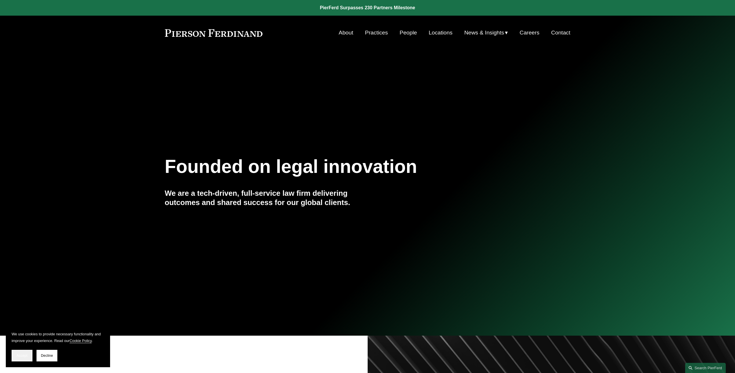
click at [24, 356] on span "Accept" at bounding box center [22, 356] width 11 height 4
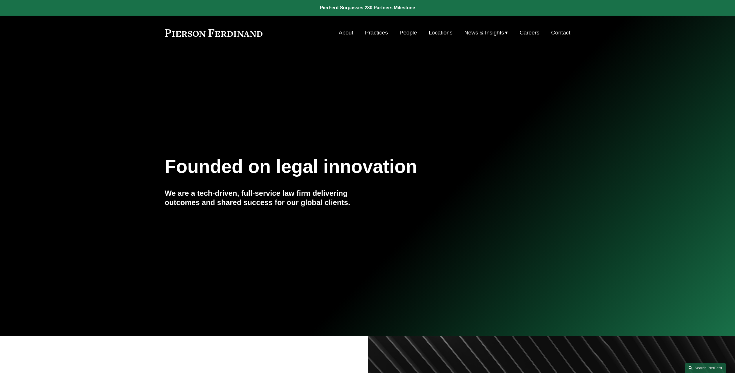
click at [407, 31] on link "People" at bounding box center [408, 32] width 17 height 11
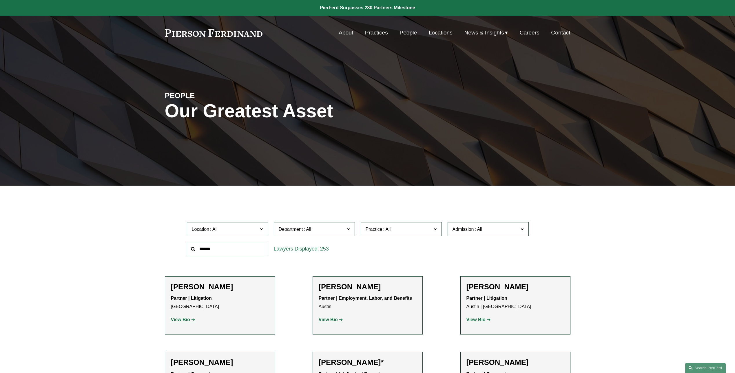
click at [236, 249] on input "text" at bounding box center [227, 249] width 81 height 14
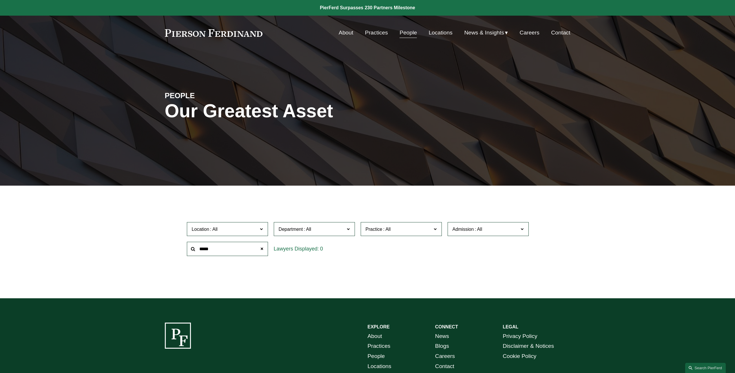
type input "*****"
click at [407, 32] on link "People" at bounding box center [408, 32] width 17 height 11
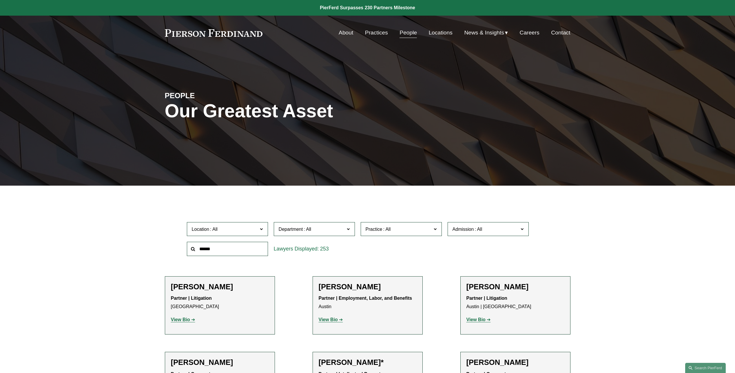
click at [344, 32] on link "About" at bounding box center [346, 32] width 14 height 11
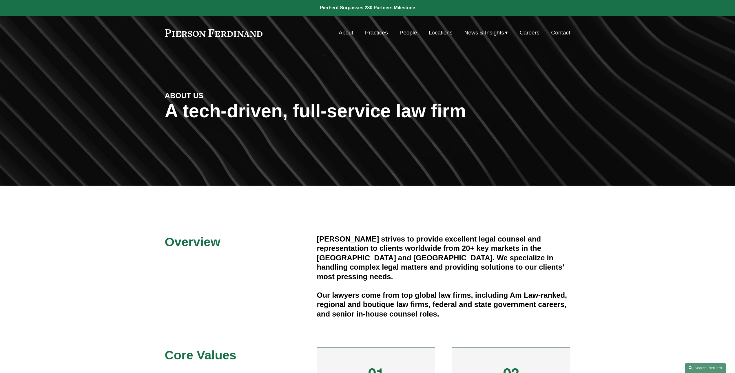
click at [381, 32] on link "Practices" at bounding box center [376, 32] width 23 height 11
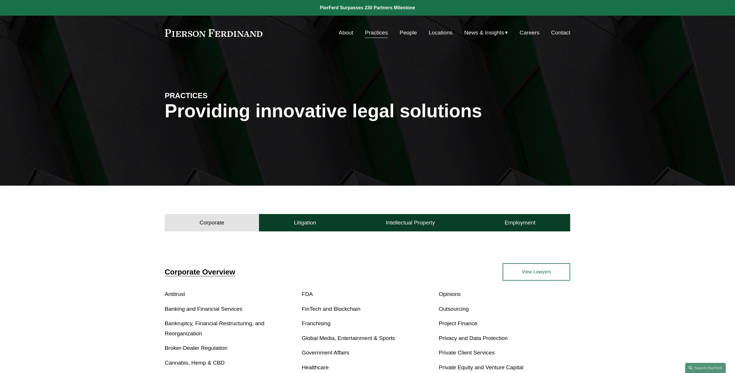
click at [411, 31] on link "People" at bounding box center [408, 32] width 17 height 11
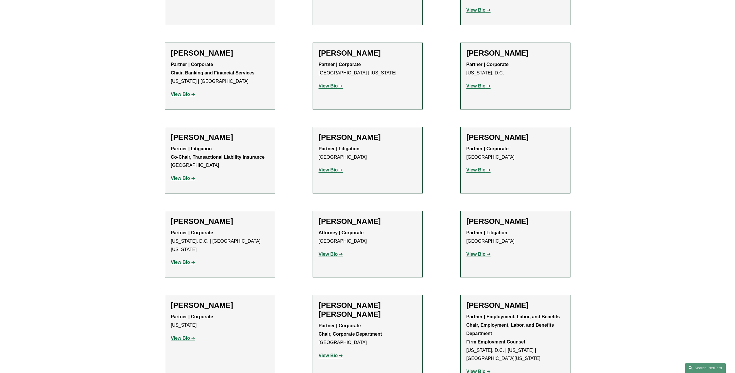
scroll to position [2086, 0]
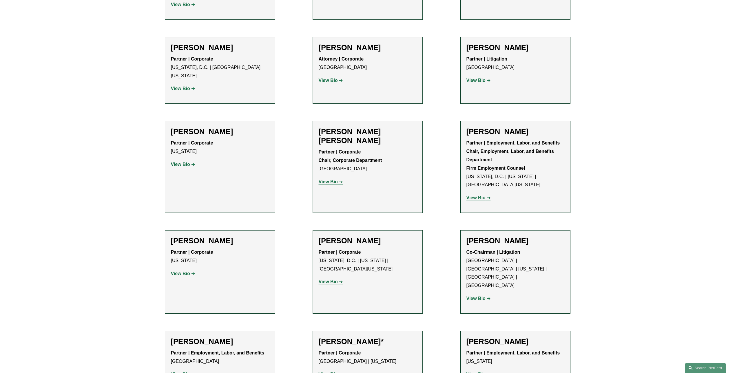
click at [479, 296] on strong "View Bio" at bounding box center [475, 298] width 19 height 5
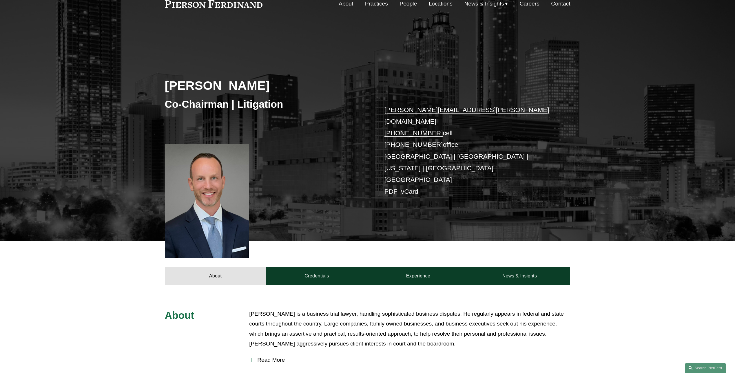
scroll to position [116, 0]
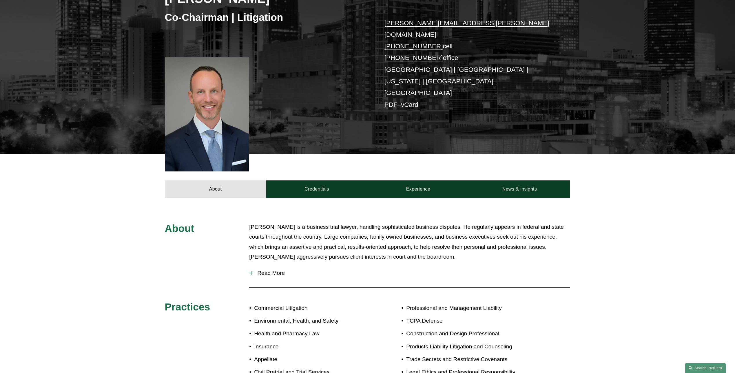
click at [252, 266] on button "Read More" at bounding box center [409, 273] width 321 height 15
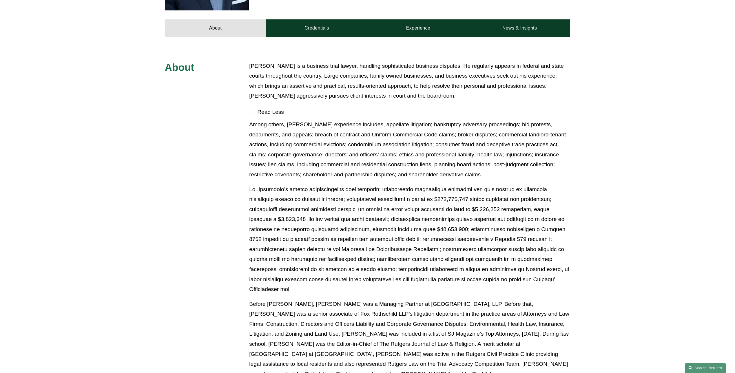
scroll to position [74, 0]
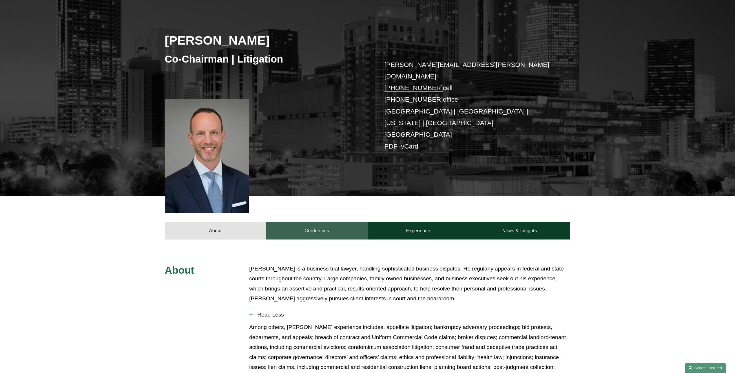
click at [328, 222] on link "Credentials" at bounding box center [316, 230] width 101 height 17
